Goal: Task Accomplishment & Management: Use online tool/utility

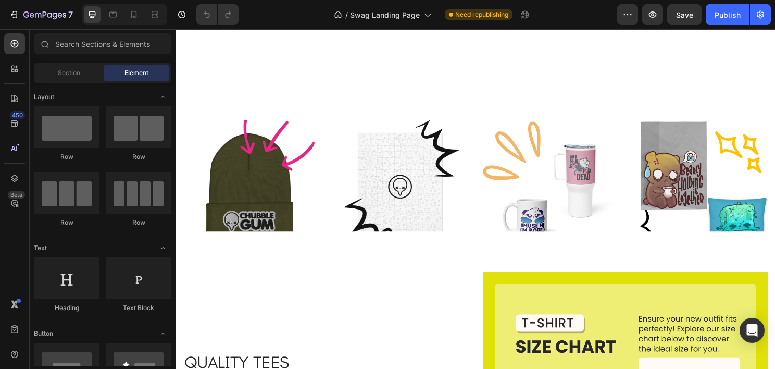
scroll to position [1311, 0]
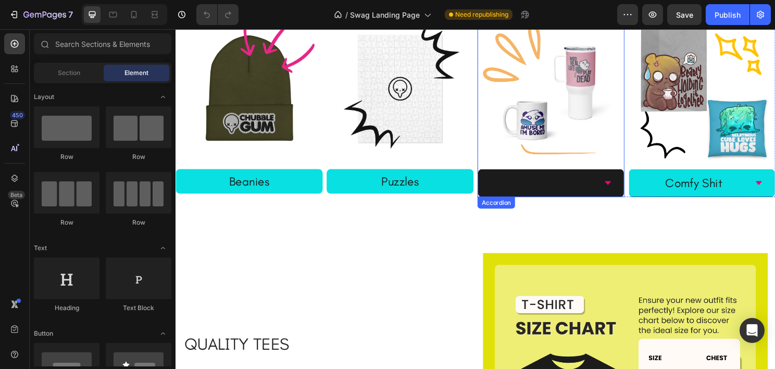
click at [522, 182] on div "Coffee Mugs" at bounding box center [558, 189] width 72 height 21
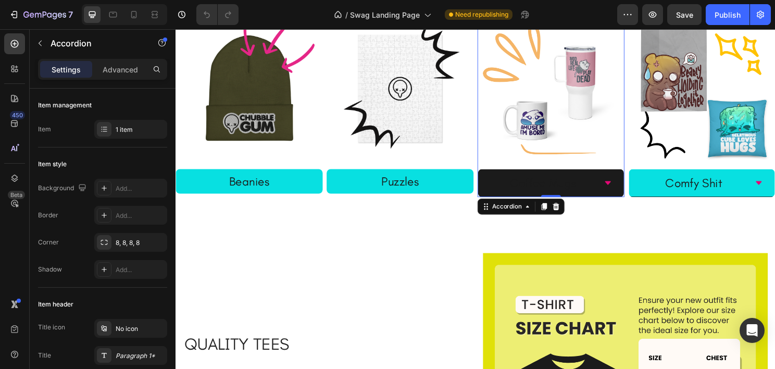
click at [622, 189] on icon at bounding box center [626, 189] width 8 height 8
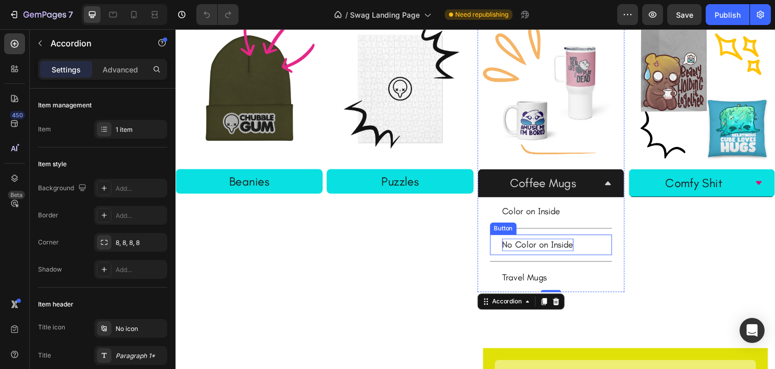
click at [567, 255] on p "No Color on Inside" at bounding box center [553, 253] width 74 height 13
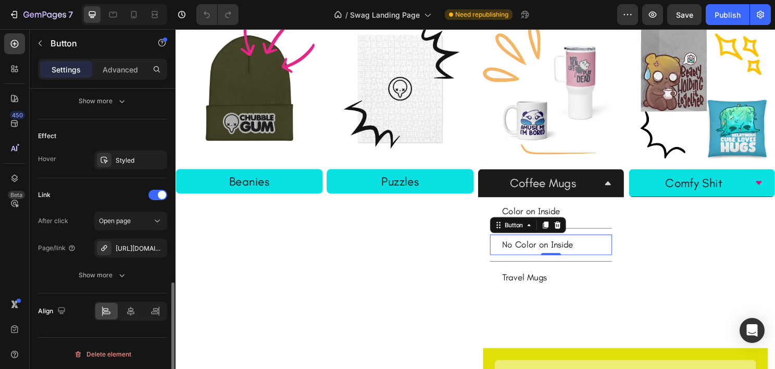
scroll to position [516, 0]
click at [152, 249] on icon "button" at bounding box center [156, 248] width 8 height 8
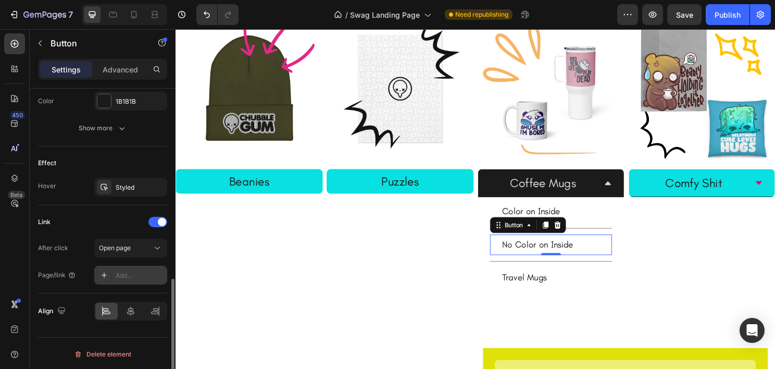
click at [138, 266] on div "Add..." at bounding box center [130, 275] width 73 height 19
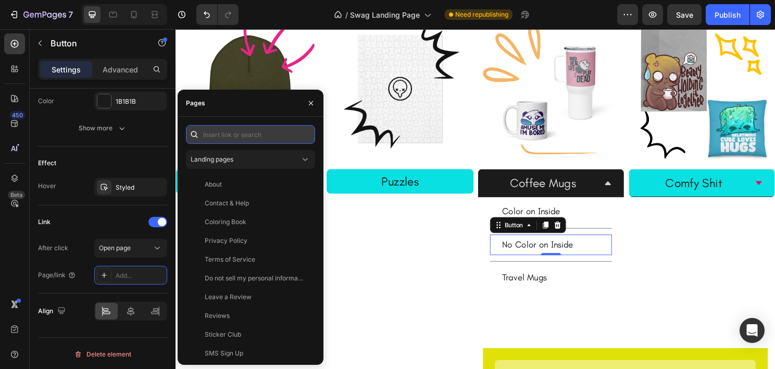
click at [250, 134] on input "text" at bounding box center [250, 134] width 129 height 19
paste input "[URL][DOMAIN_NAME]"
type input "[URL][DOMAIN_NAME]"
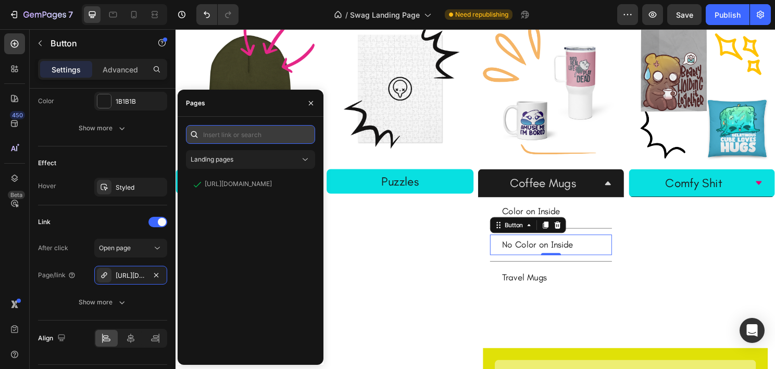
scroll to position [0, 0]
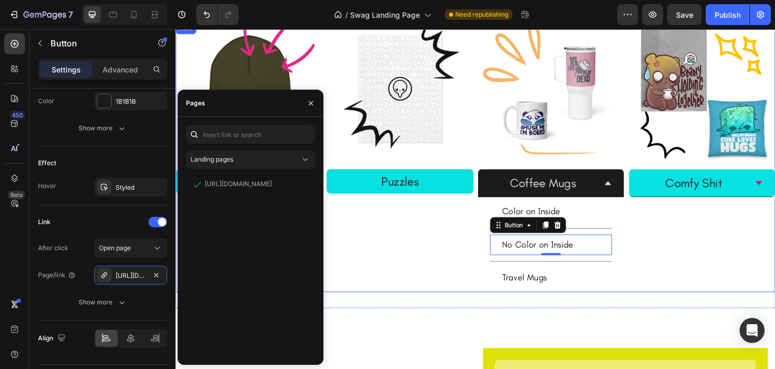
click at [403, 221] on div "Image Beanies Button Image Puzzles Button Row" at bounding box center [331, 162] width 310 height 281
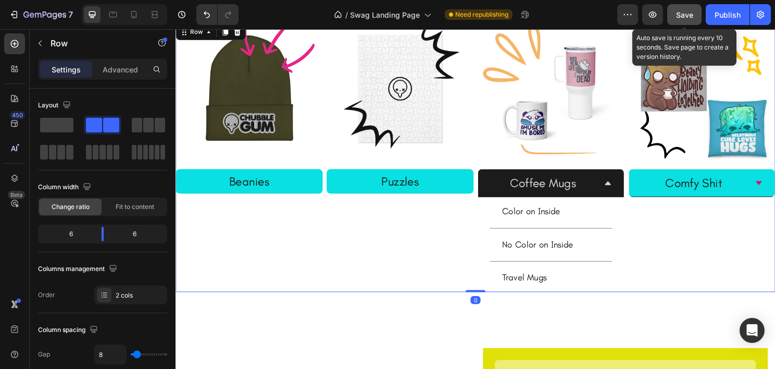
click at [683, 14] on span "Save" at bounding box center [684, 14] width 17 height 9
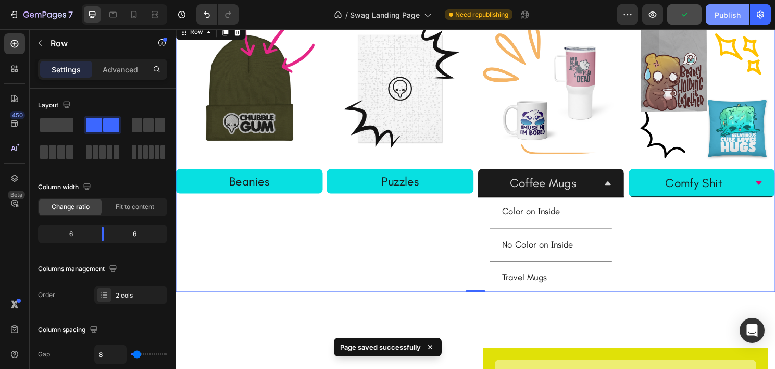
click at [733, 14] on div "Publish" at bounding box center [728, 14] width 26 height 11
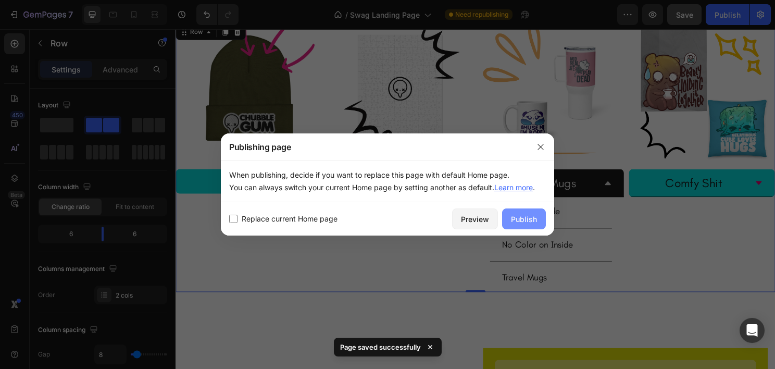
click at [526, 213] on button "Publish" at bounding box center [524, 218] width 44 height 21
